Goal: Information Seeking & Learning: Check status

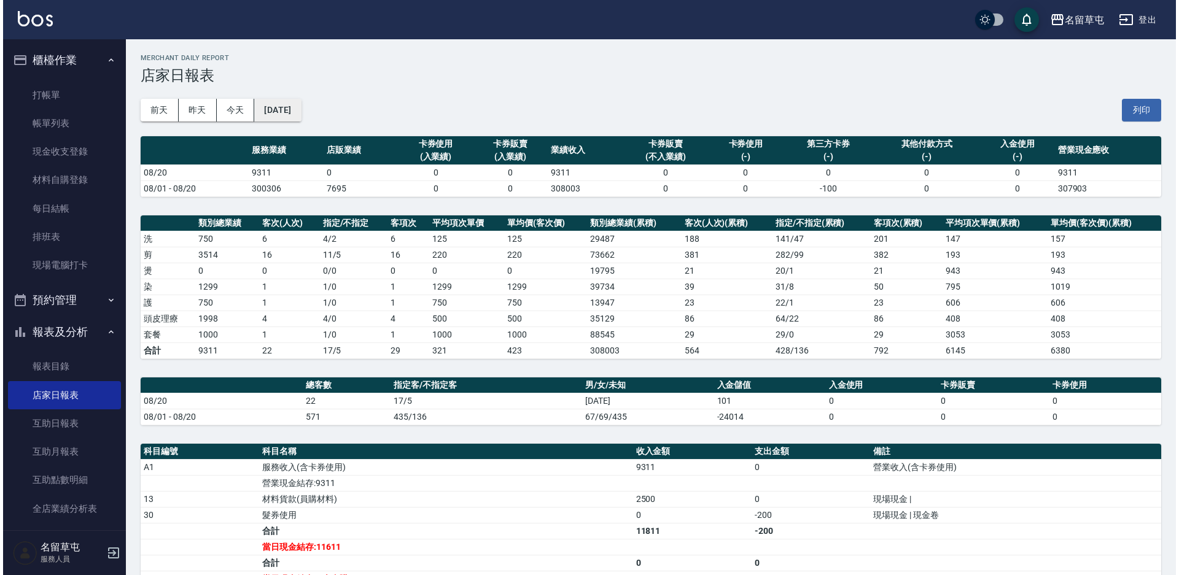
scroll to position [214, 0]
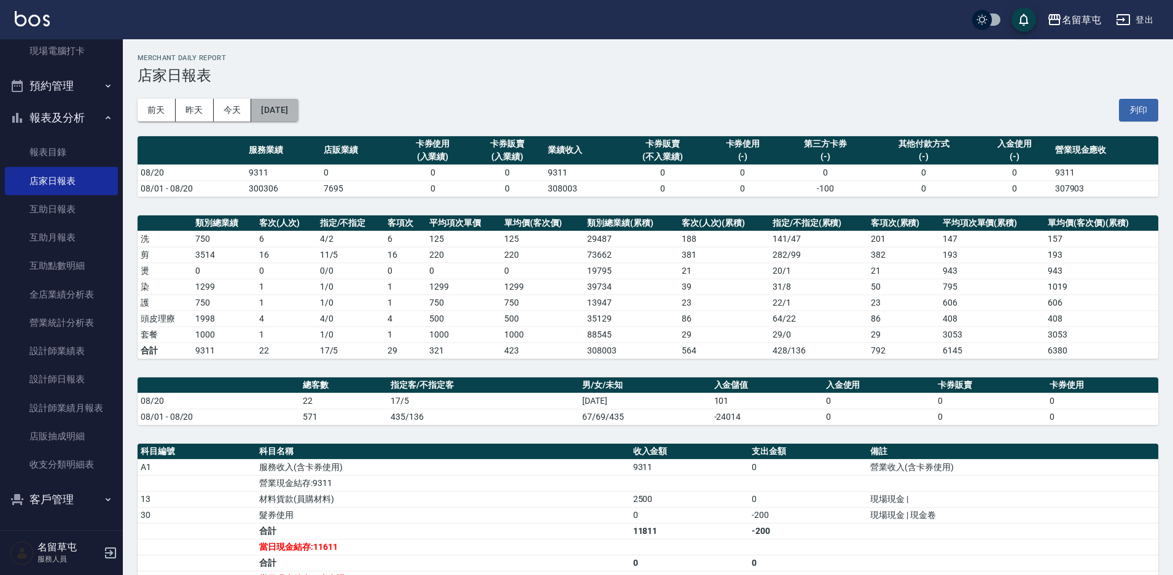
click at [288, 105] on button "[DATE]" at bounding box center [274, 110] width 47 height 23
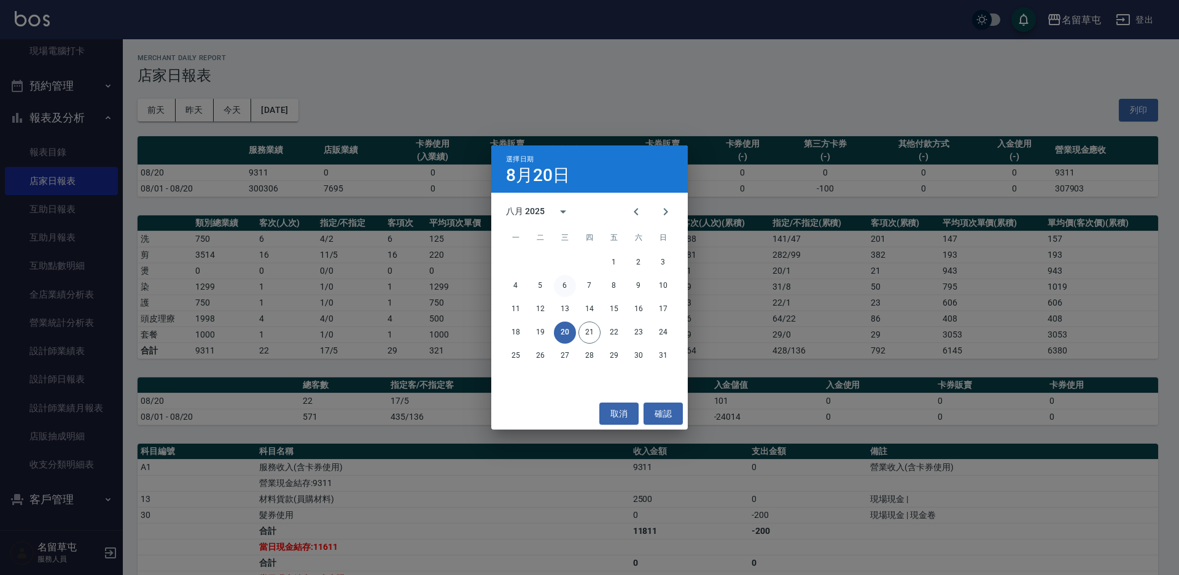
click at [566, 278] on button "6" at bounding box center [565, 286] width 22 height 22
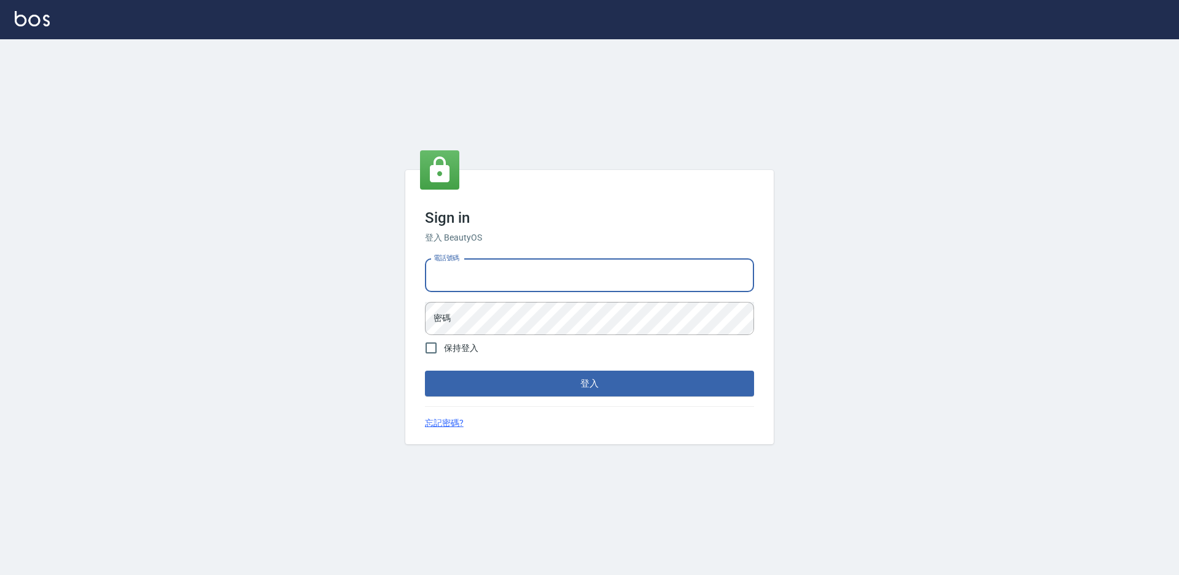
click at [576, 270] on input "電話號碼" at bounding box center [589, 275] width 329 height 33
type input "2306457"
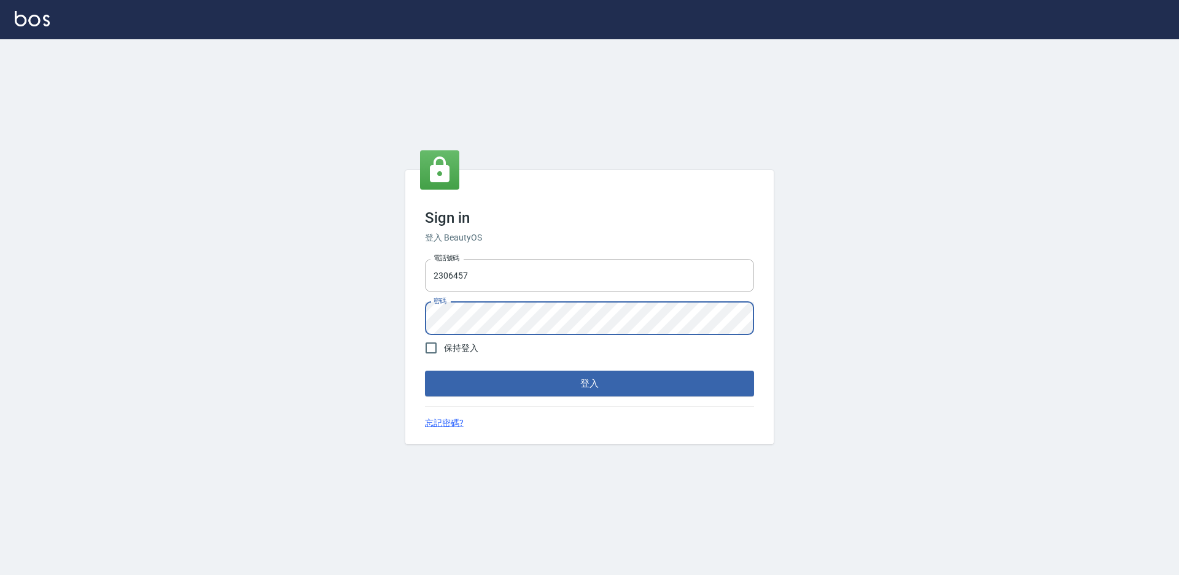
click at [425, 371] on button "登入" at bounding box center [589, 384] width 329 height 26
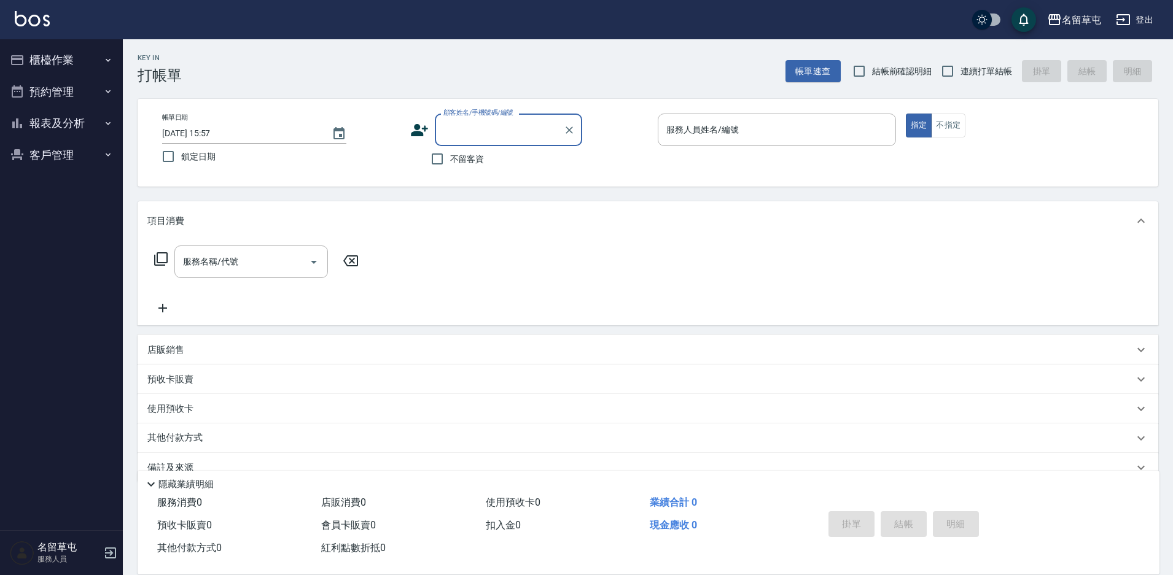
click at [80, 126] on button "報表及分析" at bounding box center [61, 123] width 113 height 32
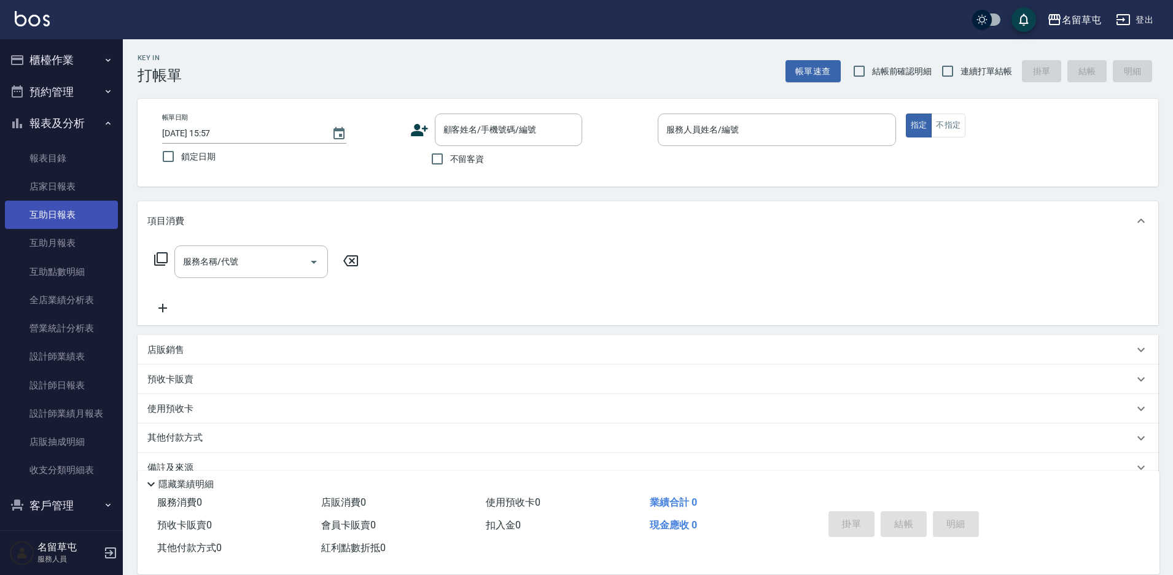
click at [72, 207] on link "互助日報表" at bounding box center [61, 215] width 113 height 28
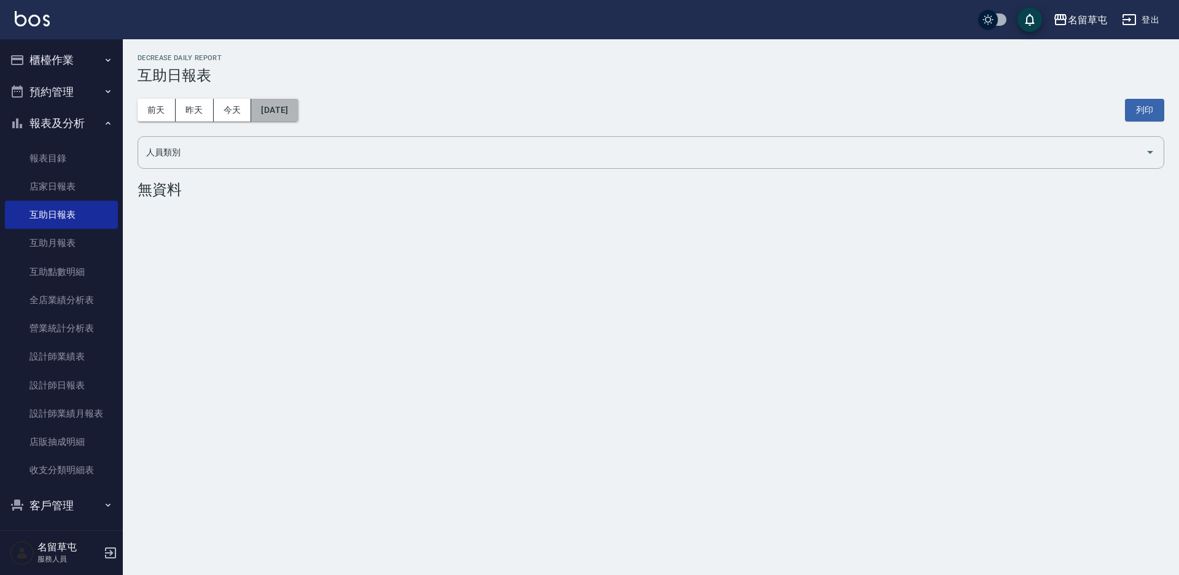
click at [294, 115] on button "[DATE]" at bounding box center [274, 110] width 47 height 23
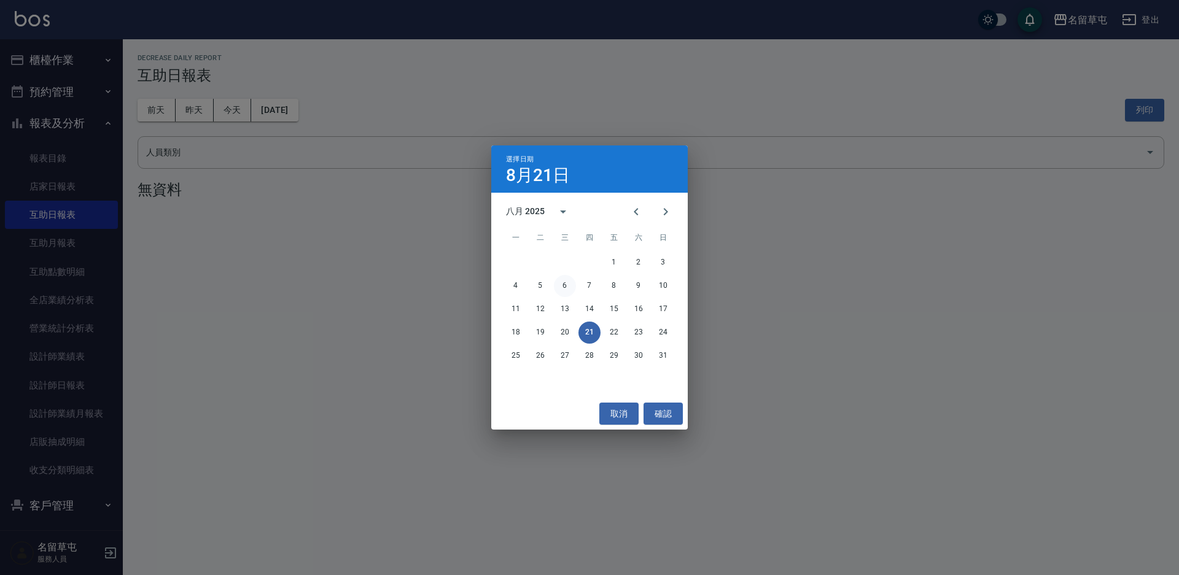
click at [569, 282] on button "6" at bounding box center [565, 286] width 22 height 22
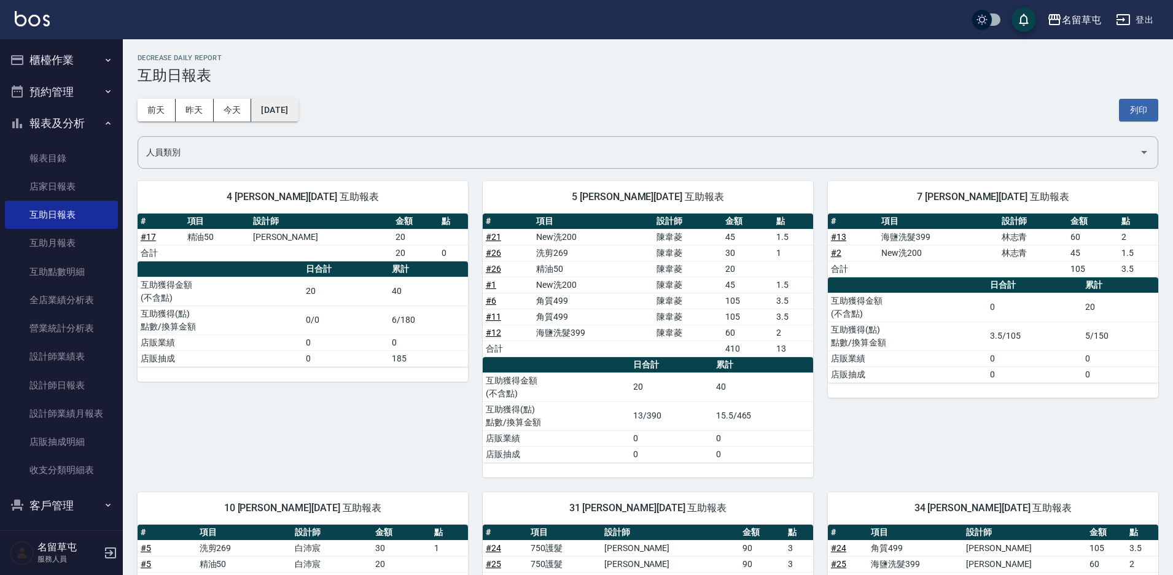
click at [298, 118] on button "[DATE]" at bounding box center [274, 110] width 47 height 23
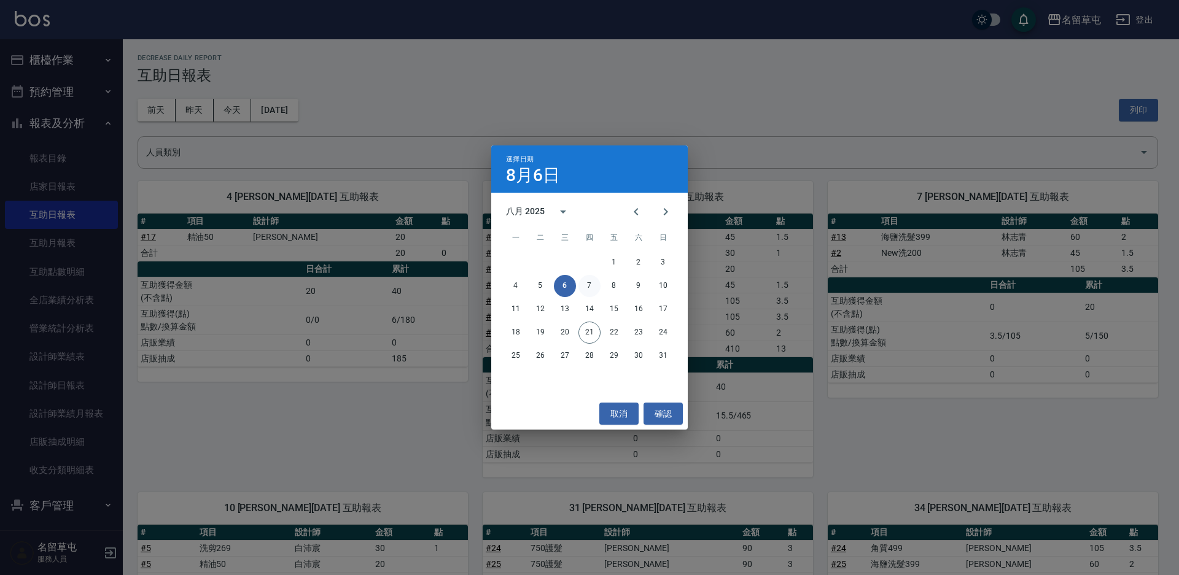
click at [588, 286] on button "7" at bounding box center [589, 286] width 22 height 22
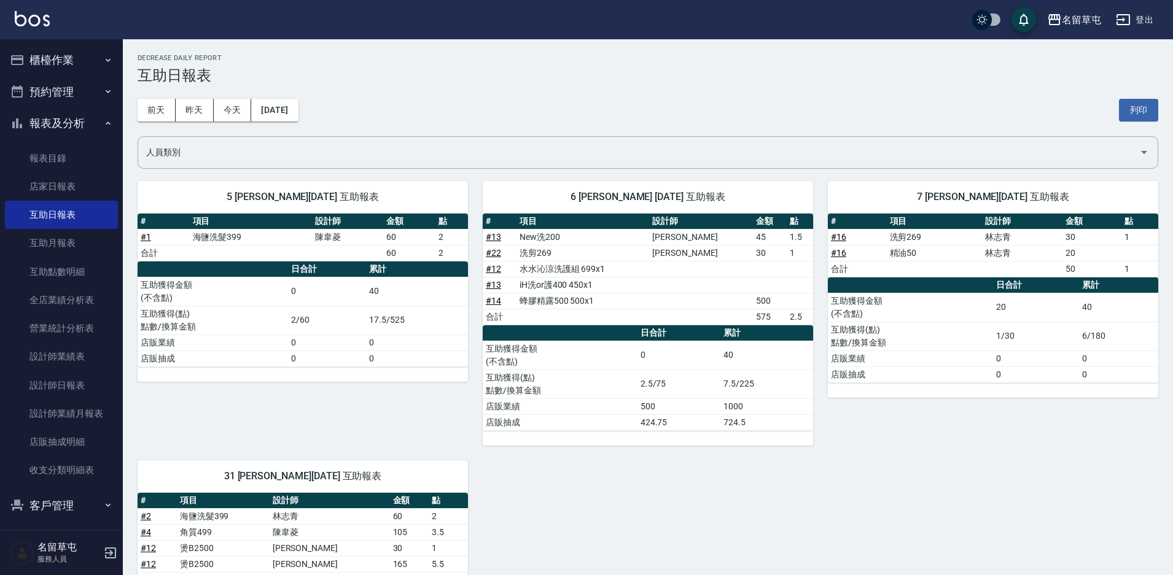
click at [311, 98] on div "[DATE] [DATE] [DATE] [DATE] 列印" at bounding box center [648, 110] width 1020 height 52
click at [298, 117] on button "[DATE]" at bounding box center [274, 110] width 47 height 23
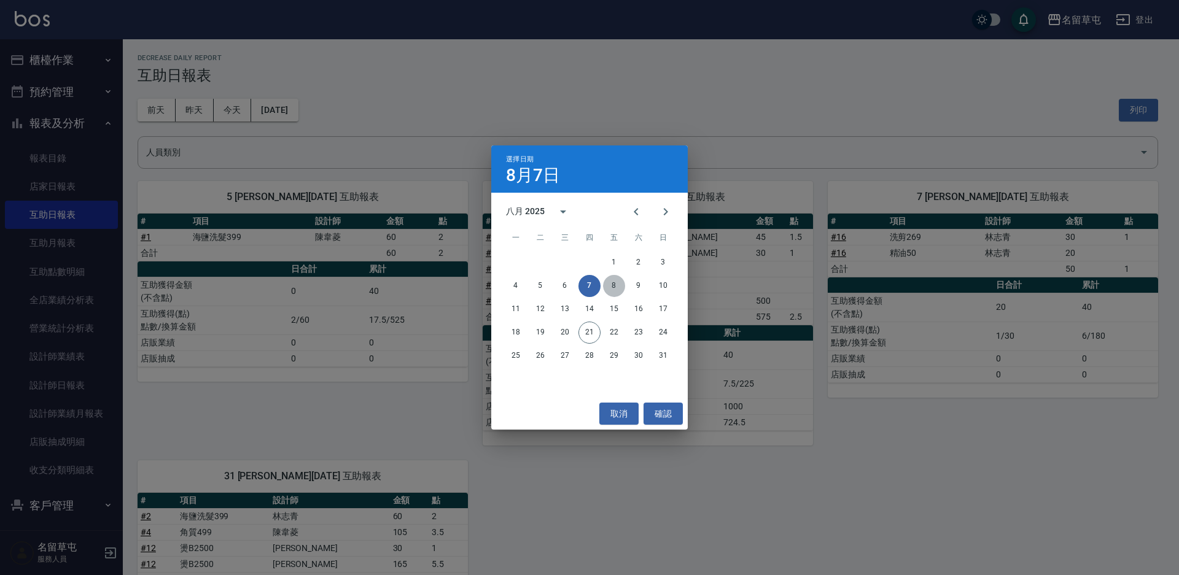
click at [608, 287] on button "8" at bounding box center [614, 286] width 22 height 22
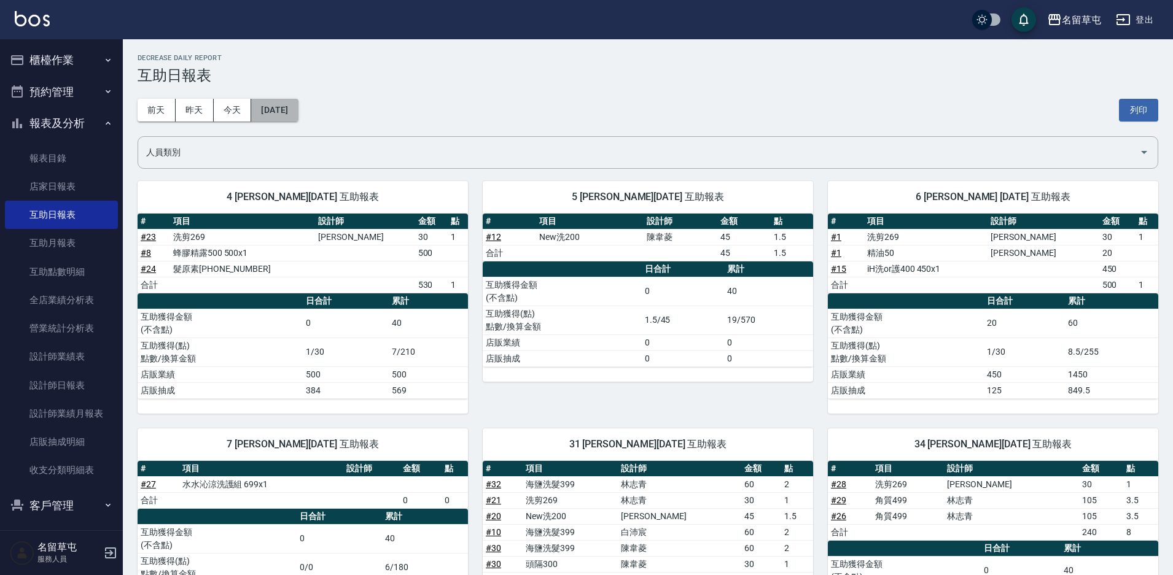
click at [298, 115] on button "[DATE]" at bounding box center [274, 110] width 47 height 23
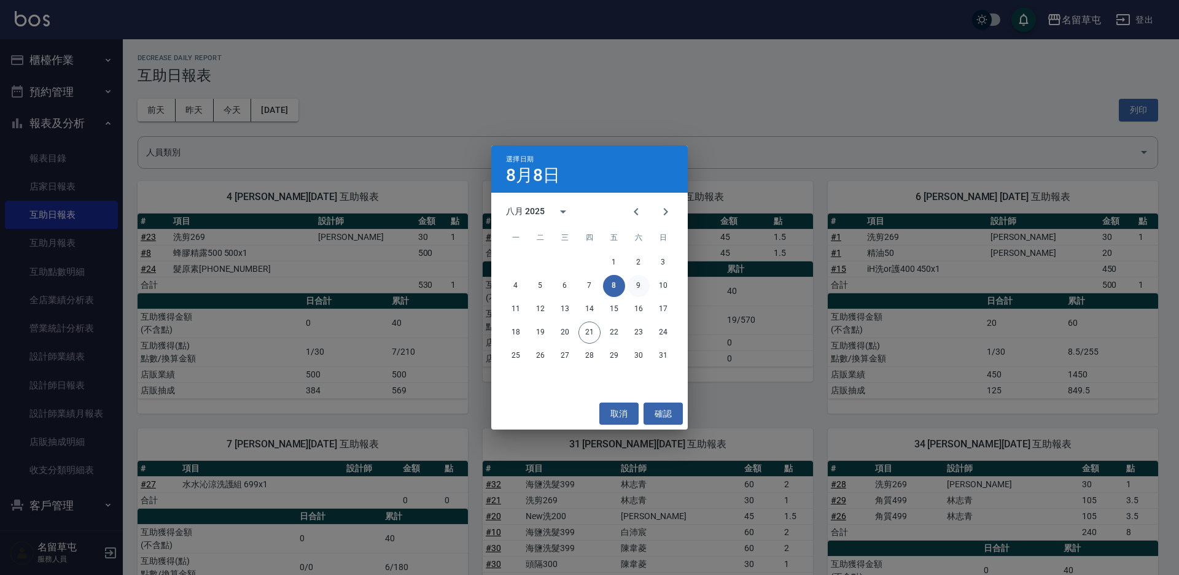
click at [638, 287] on button "9" at bounding box center [638, 286] width 22 height 22
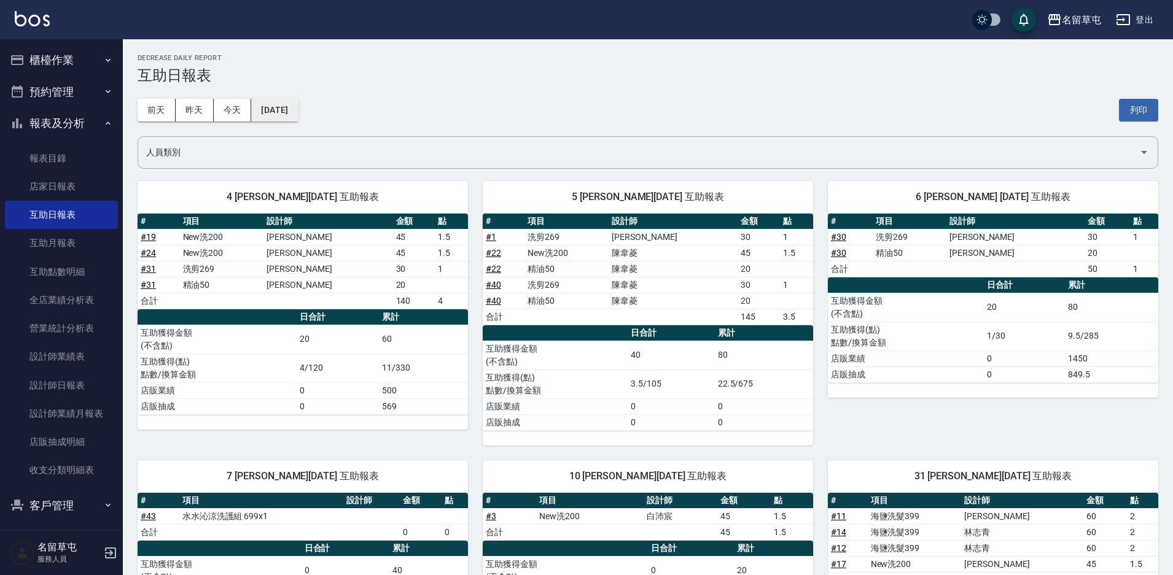
click at [298, 108] on button "[DATE]" at bounding box center [274, 110] width 47 height 23
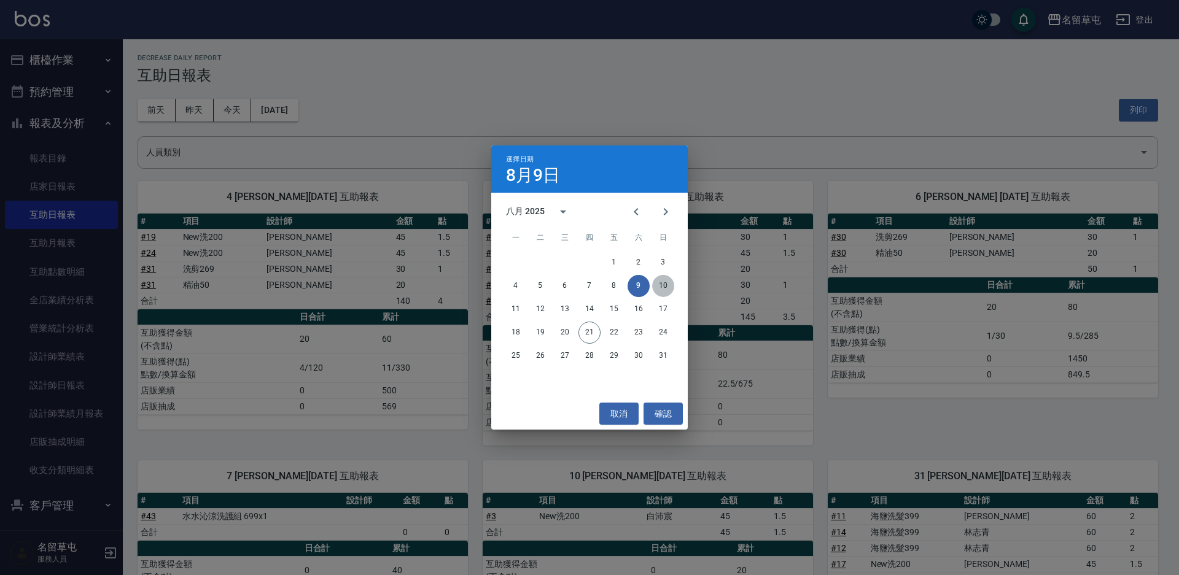
click at [661, 285] on button "10" at bounding box center [663, 286] width 22 height 22
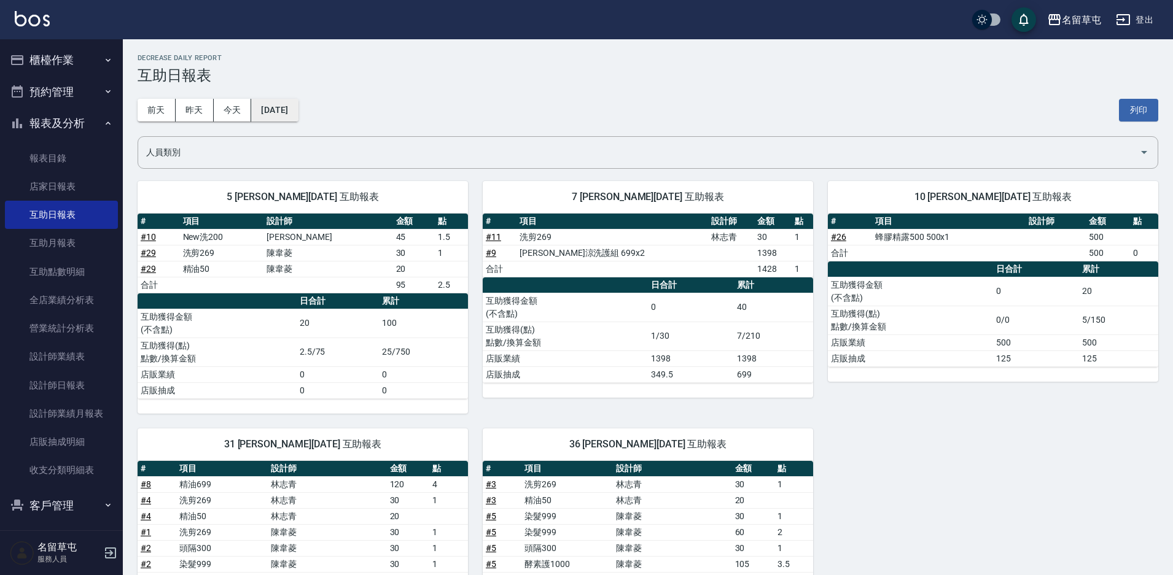
click at [290, 103] on button "[DATE]" at bounding box center [274, 110] width 47 height 23
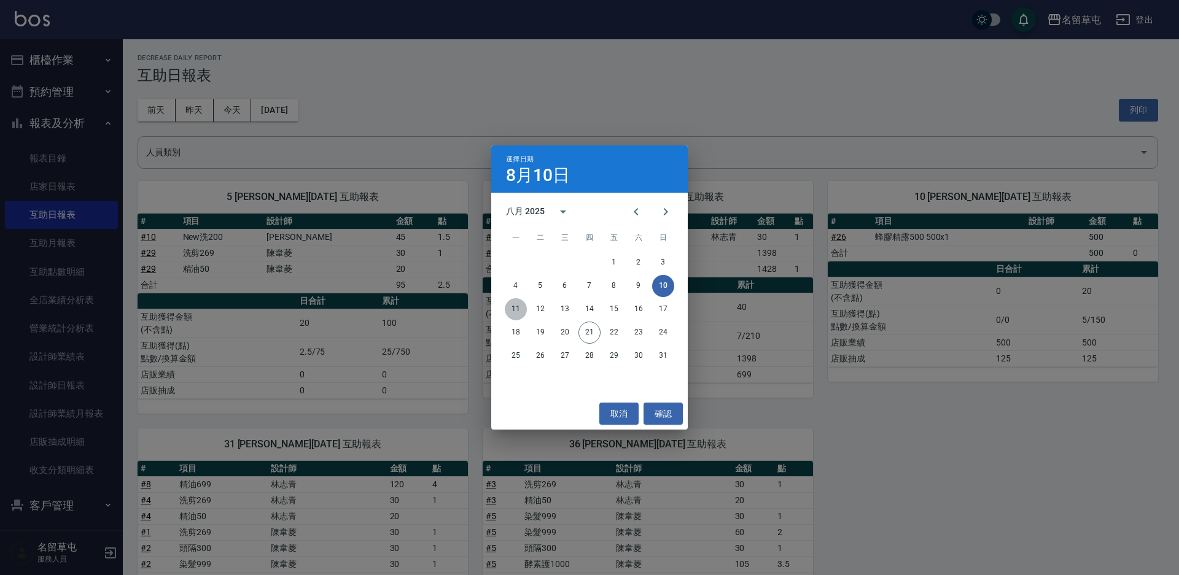
click at [515, 307] on button "11" at bounding box center [516, 309] width 22 height 22
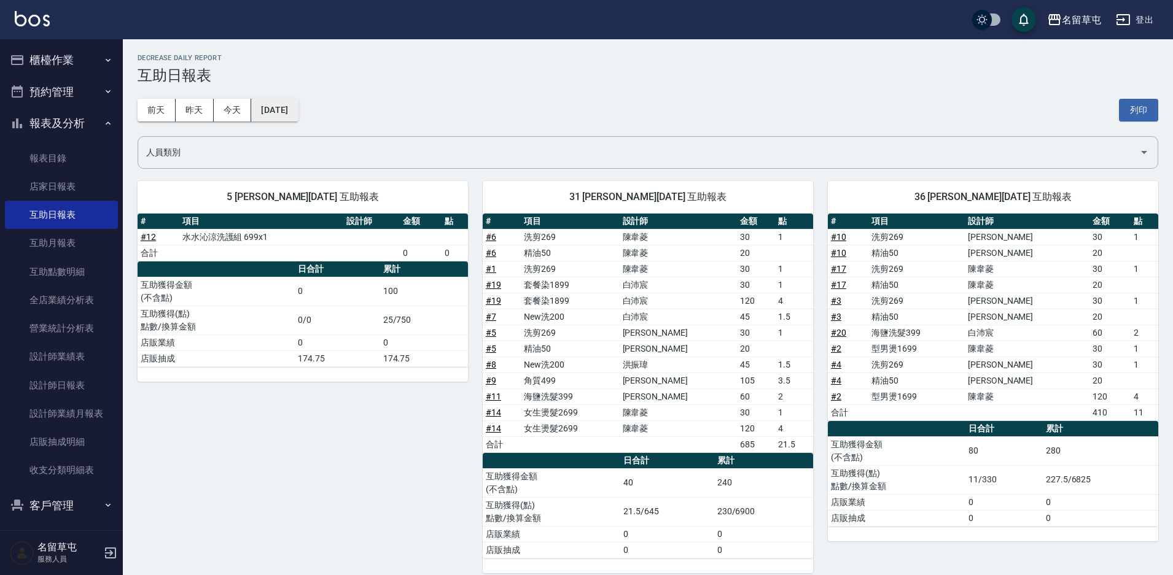
click at [298, 109] on button "[DATE]" at bounding box center [274, 110] width 47 height 23
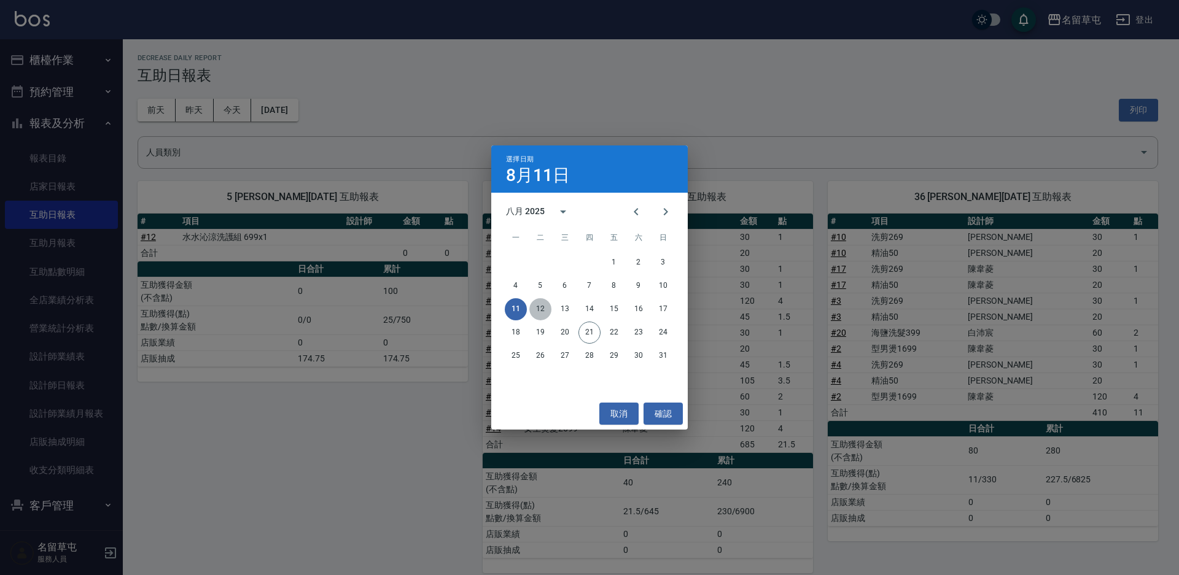
click at [545, 306] on button "12" at bounding box center [540, 309] width 22 height 22
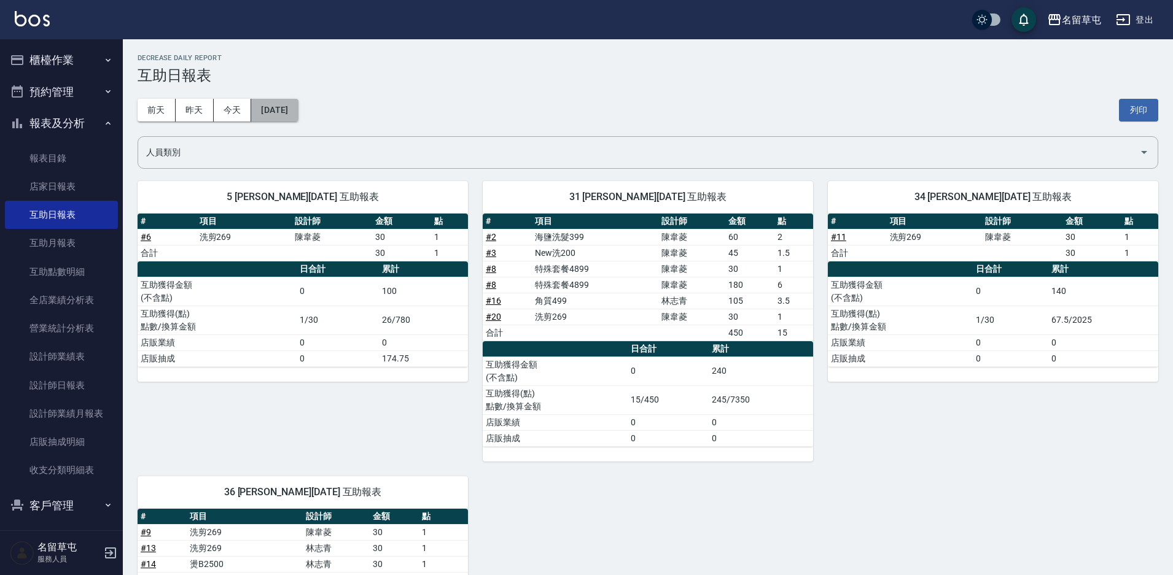
click at [298, 112] on button "[DATE]" at bounding box center [274, 110] width 47 height 23
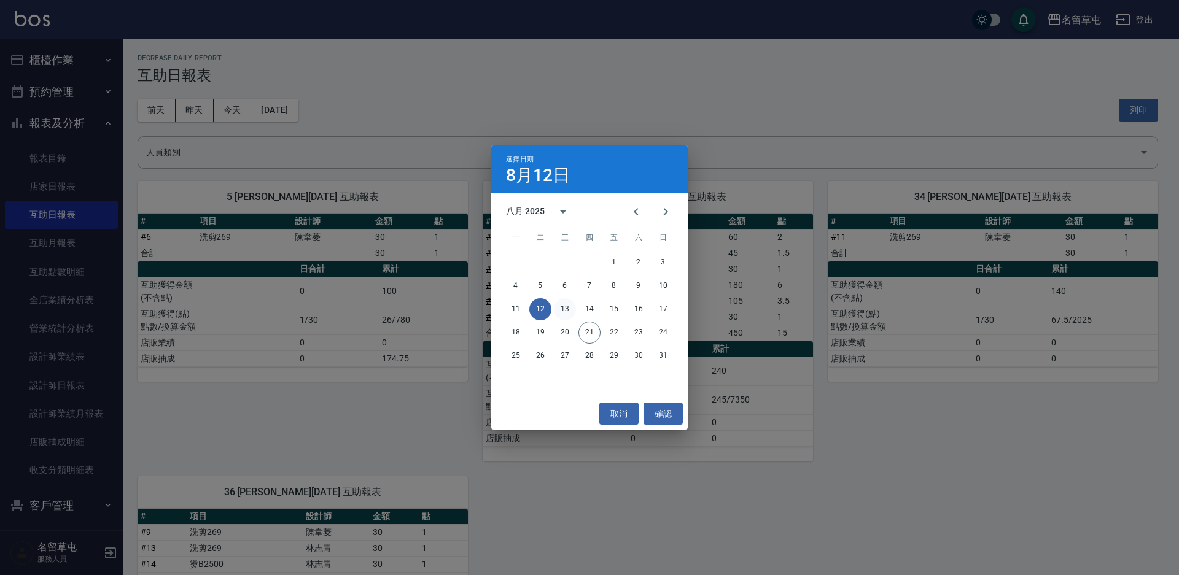
click at [562, 317] on button "13" at bounding box center [565, 309] width 22 height 22
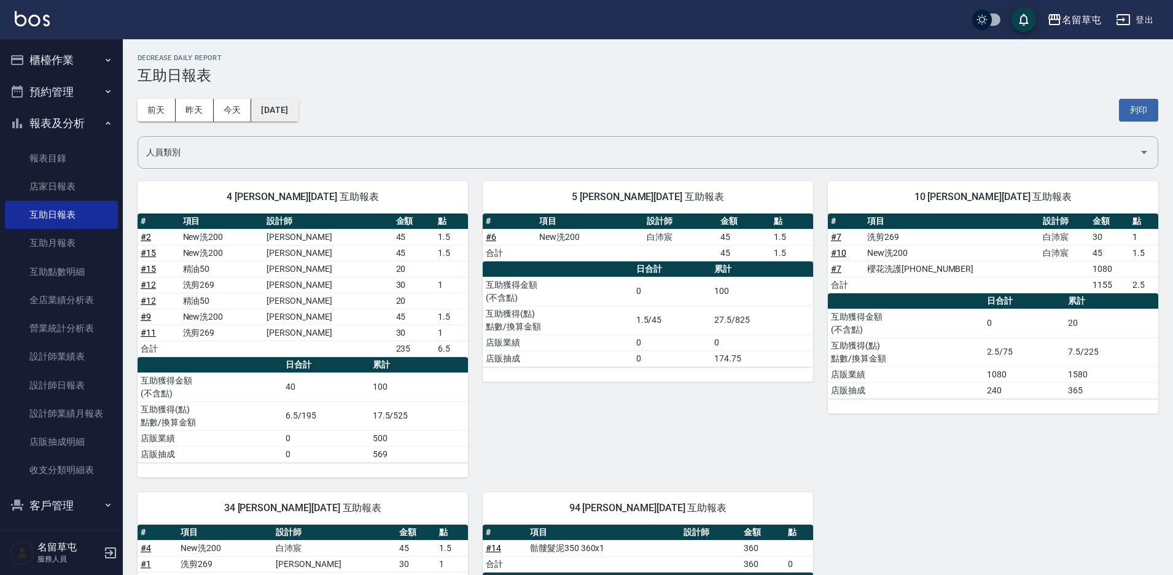
click at [298, 114] on button "[DATE]" at bounding box center [274, 110] width 47 height 23
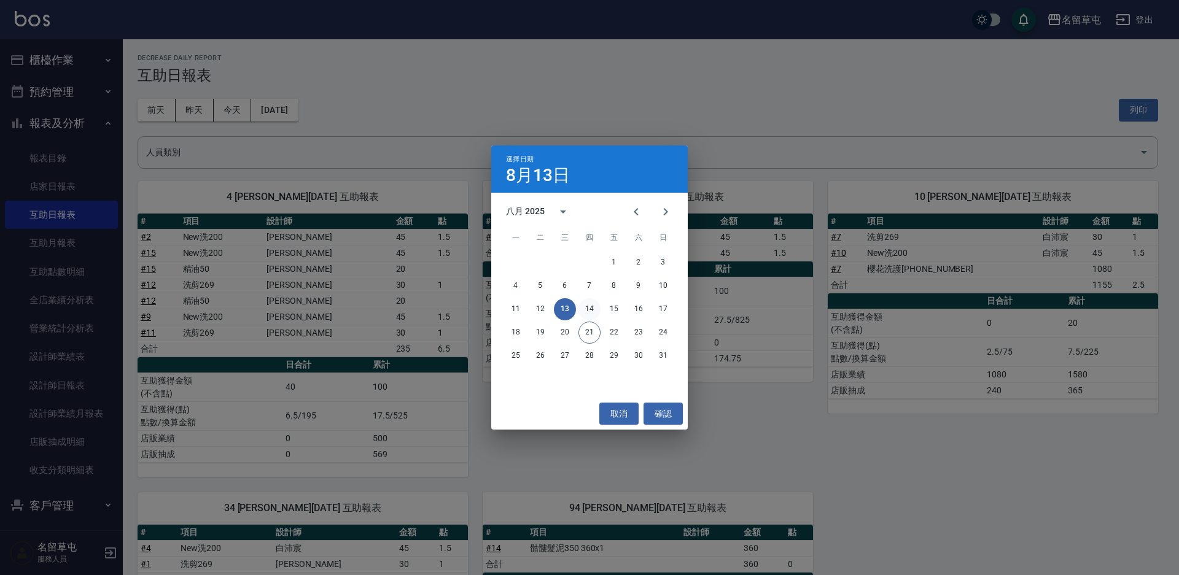
click at [588, 312] on button "14" at bounding box center [589, 309] width 22 height 22
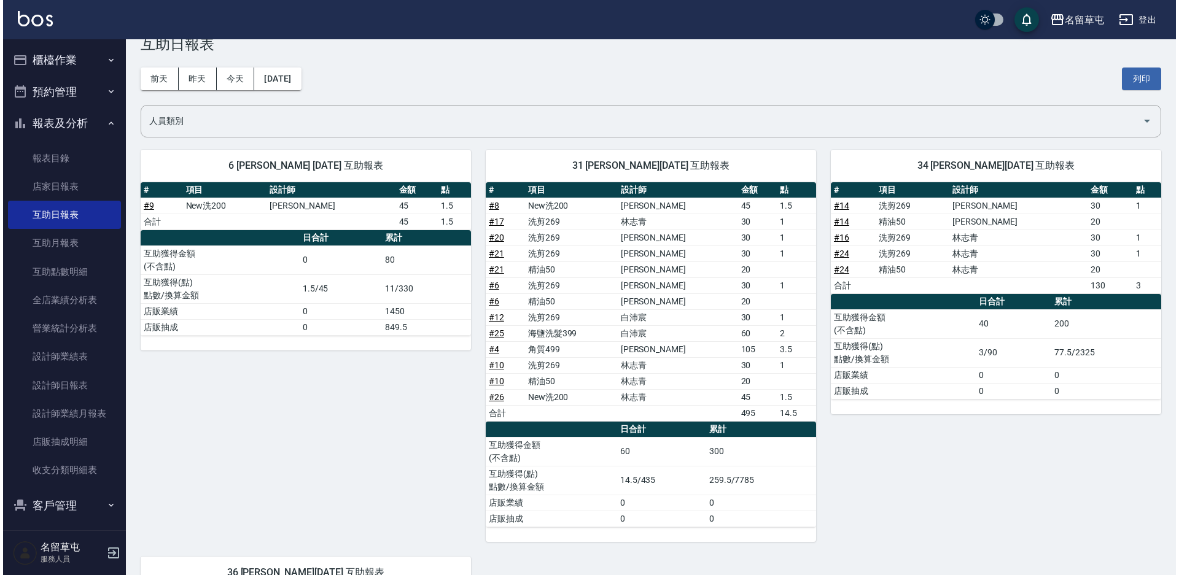
scroll to position [61, 0]
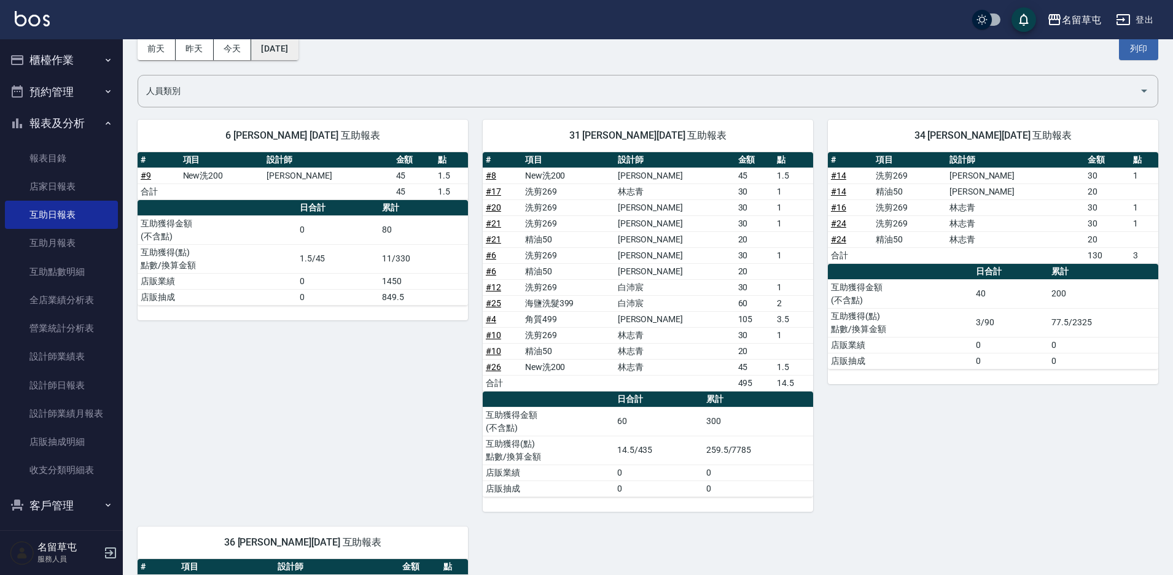
click at [280, 47] on button "[DATE]" at bounding box center [274, 48] width 47 height 23
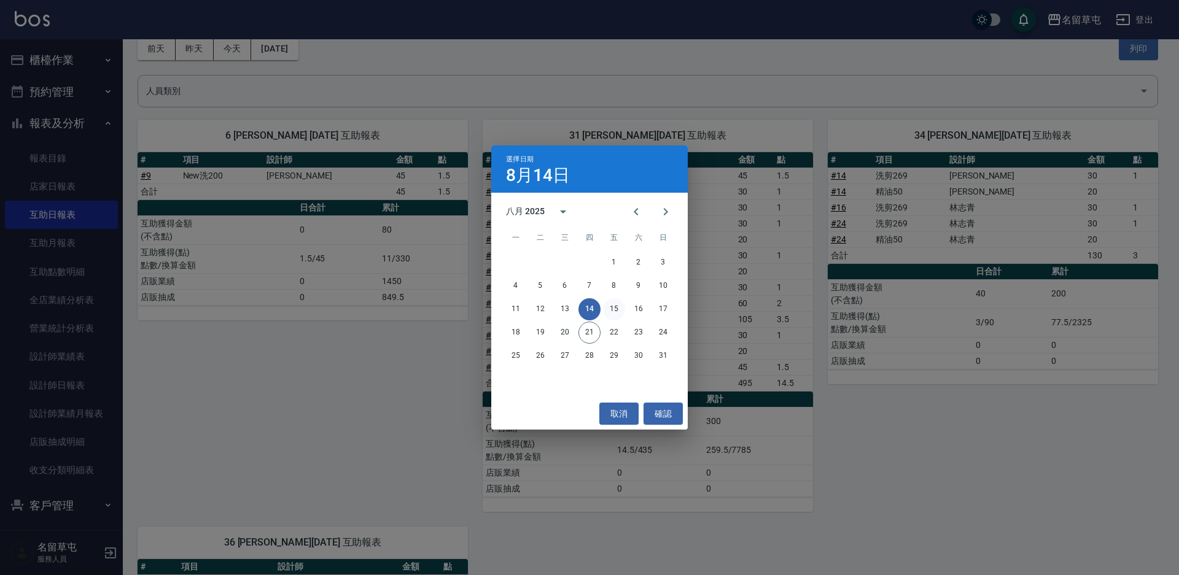
click at [608, 305] on button "15" at bounding box center [614, 309] width 22 height 22
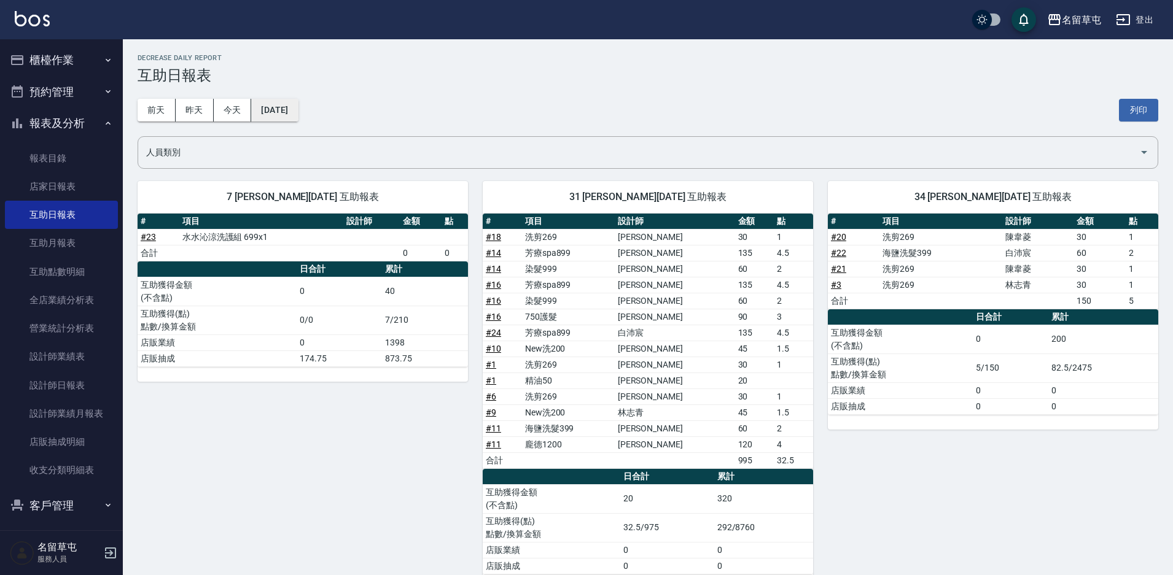
click at [298, 115] on button "[DATE]" at bounding box center [274, 110] width 47 height 23
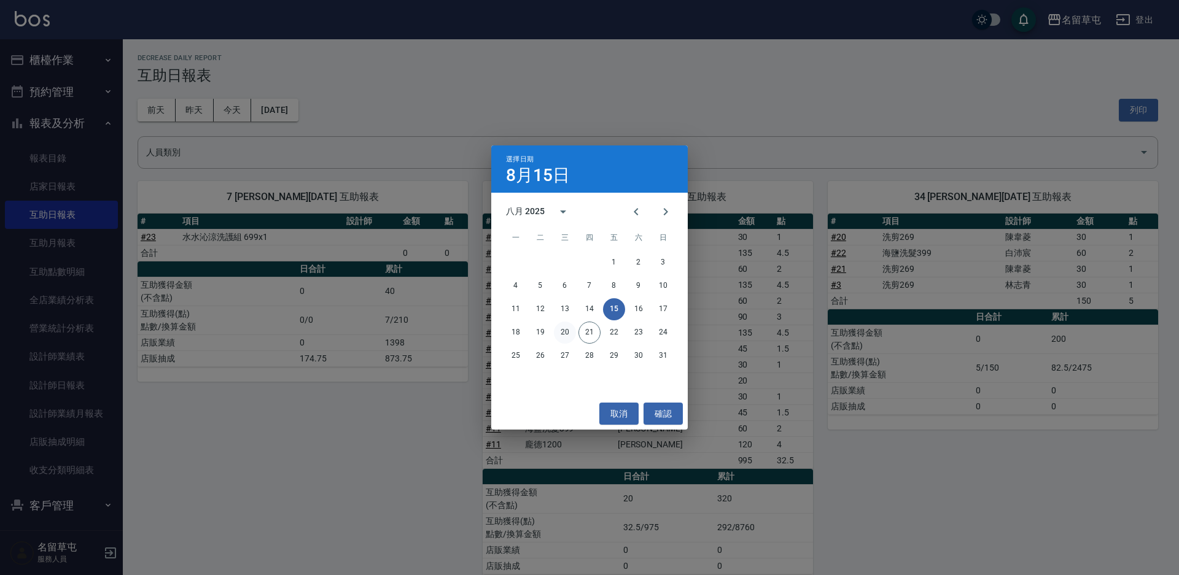
click at [564, 330] on button "20" at bounding box center [565, 333] width 22 height 22
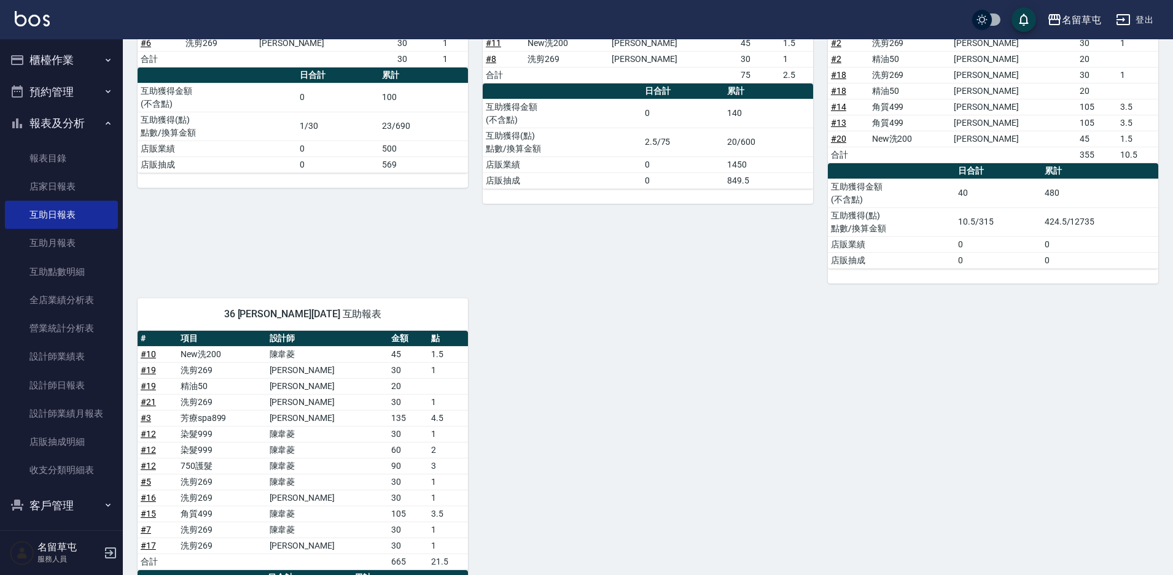
scroll to position [140, 0]
